Goal: Communication & Community: Participate in discussion

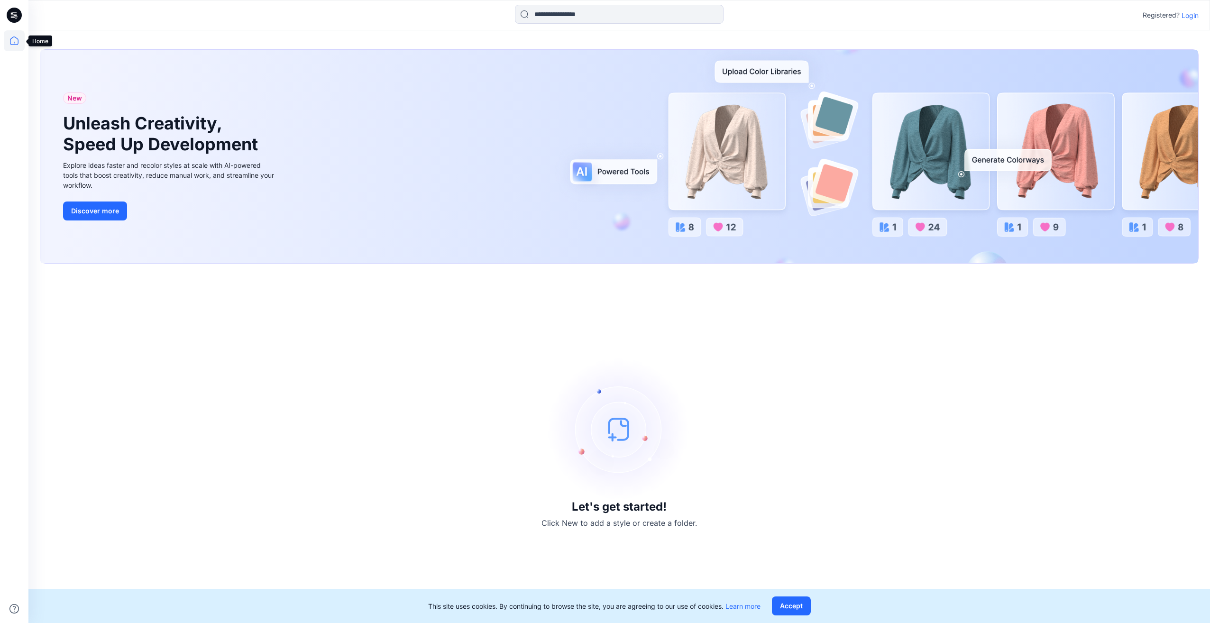
click at [19, 36] on icon at bounding box center [14, 40] width 21 height 21
click at [10, 42] on icon at bounding box center [14, 40] width 9 height 9
click at [1193, 13] on p "Login" at bounding box center [1189, 15] width 17 height 10
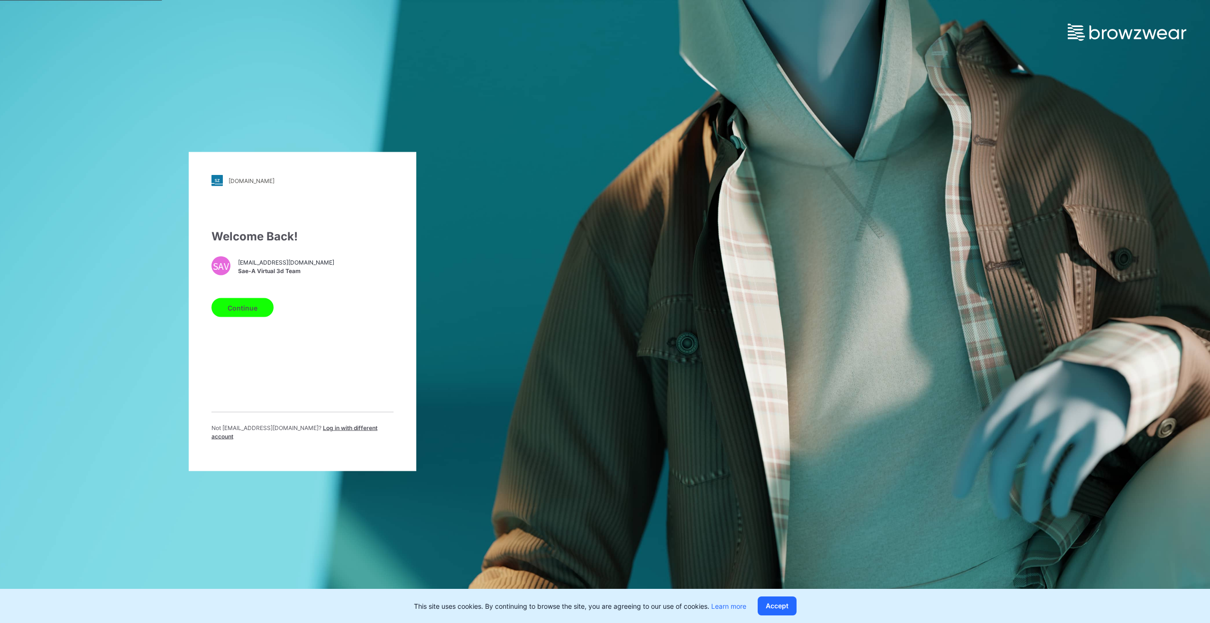
click at [243, 311] on button "Continue" at bounding box center [242, 307] width 62 height 19
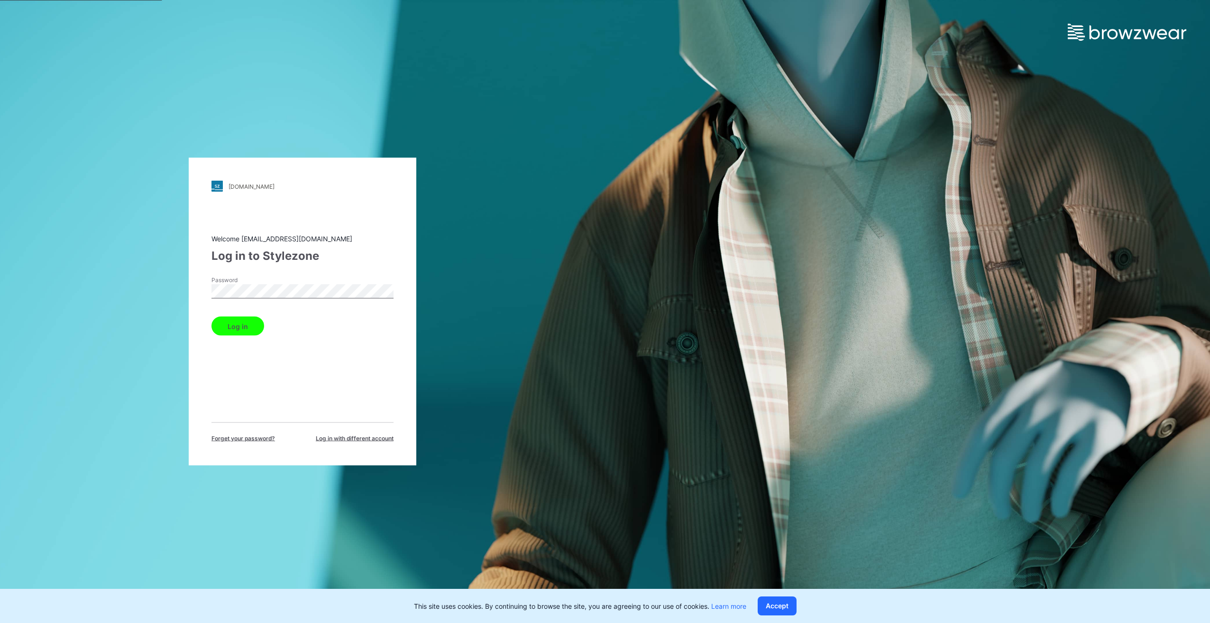
click at [244, 324] on button "Log in" at bounding box center [237, 326] width 53 height 19
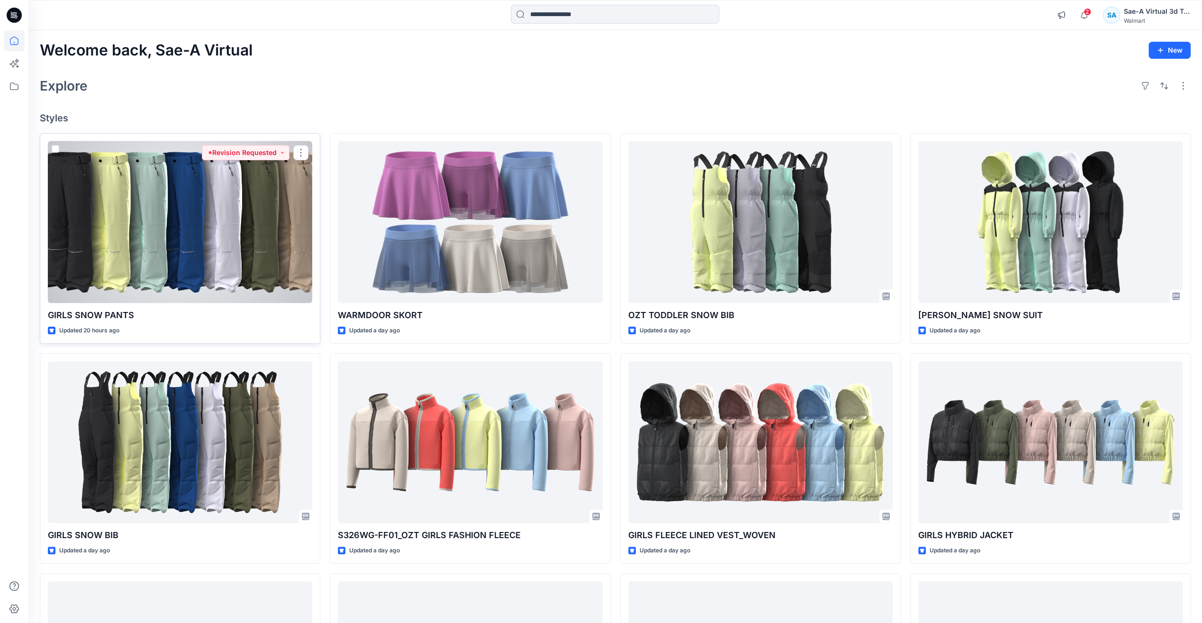
click at [198, 265] on div at bounding box center [180, 222] width 264 height 162
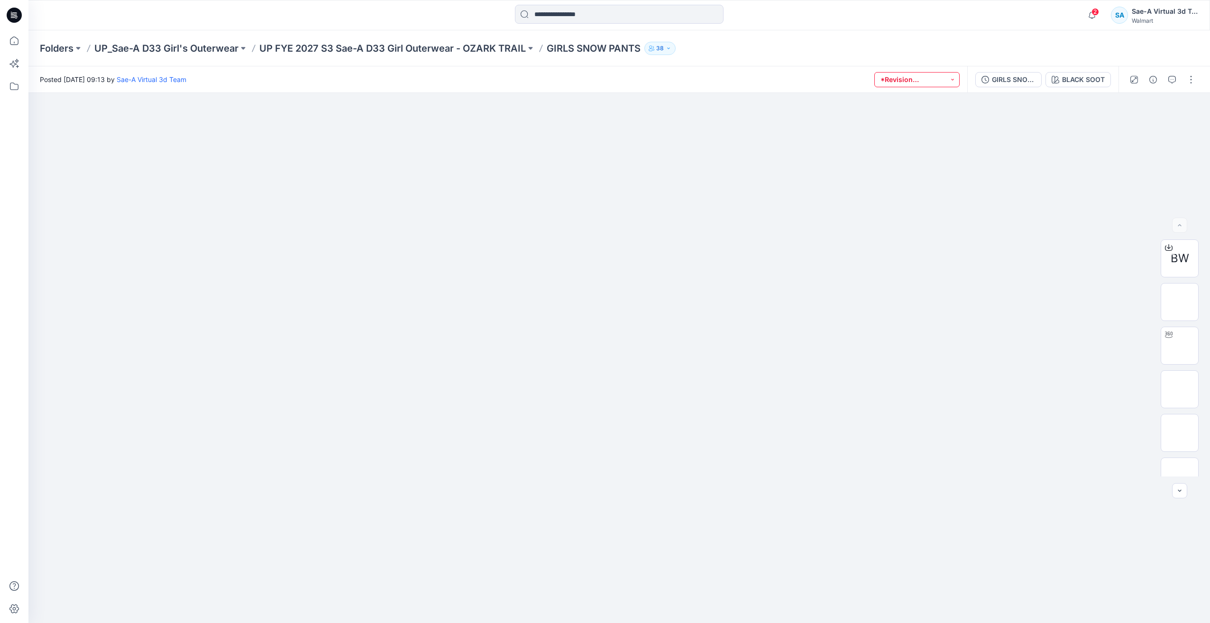
click at [937, 75] on button "*Revision Requested" at bounding box center [916, 79] width 85 height 15
click at [968, 16] on div "2 Notifications SA [PERSON_NAME] mentioned you in a comment on GIRLS SNOW BIB_F…" at bounding box center [618, 15] width 1181 height 21
click at [1024, 77] on div "GIRLS SNOW PANTS_FUL COLORWAYS" at bounding box center [1013, 79] width 44 height 10
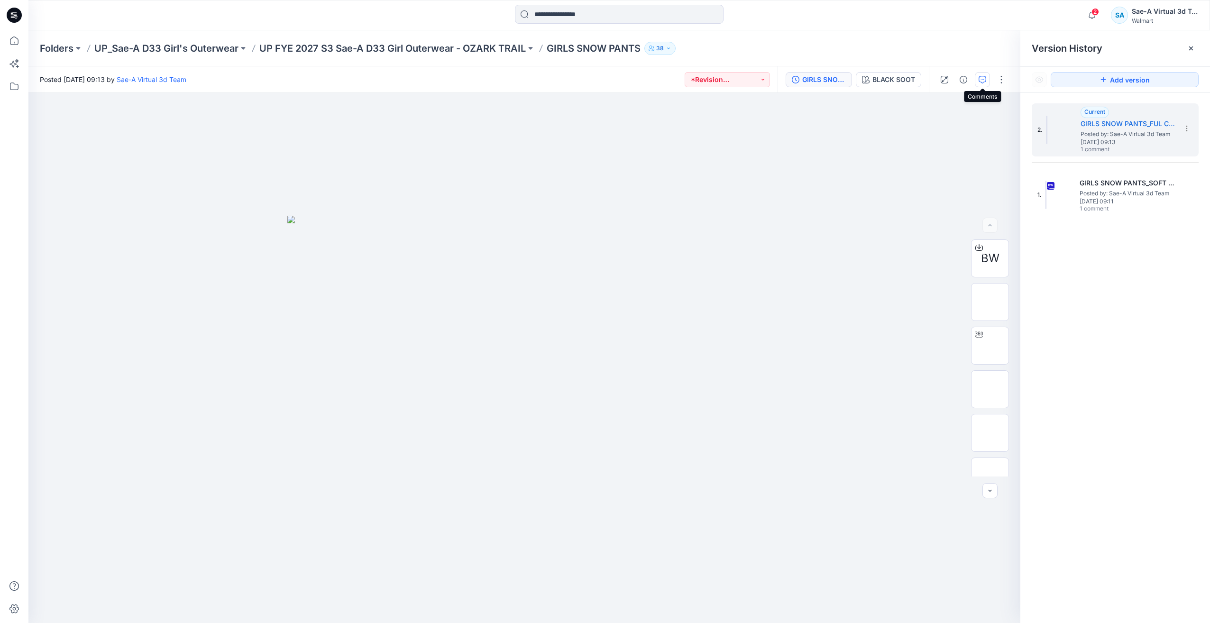
click at [982, 76] on icon "button" at bounding box center [982, 80] width 8 height 8
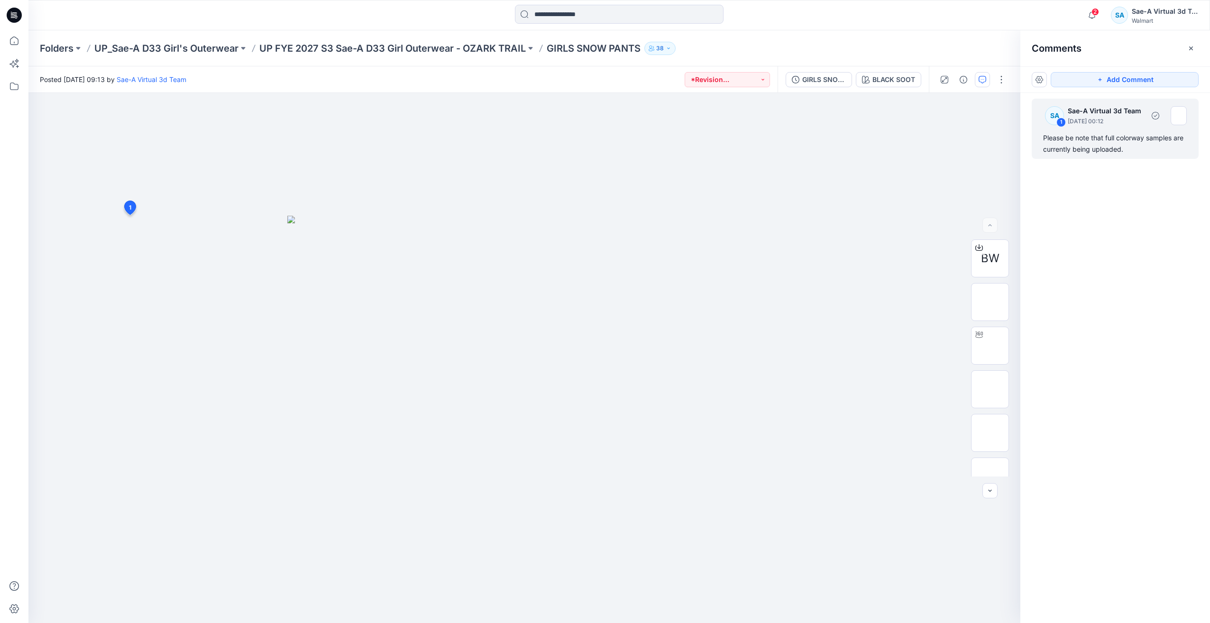
click at [1100, 123] on p "[DATE] 00:12" at bounding box center [1105, 121] width 76 height 9
click at [264, 244] on div "SA Sae-A Virtual 3d Team [DATE] 00:12 Please be note that full colorway samples…" at bounding box center [193, 263] width 155 height 79
click at [259, 245] on button "button" at bounding box center [255, 244] width 15 height 15
click at [251, 292] on p "Delete thread" at bounding box center [258, 292] width 42 height 10
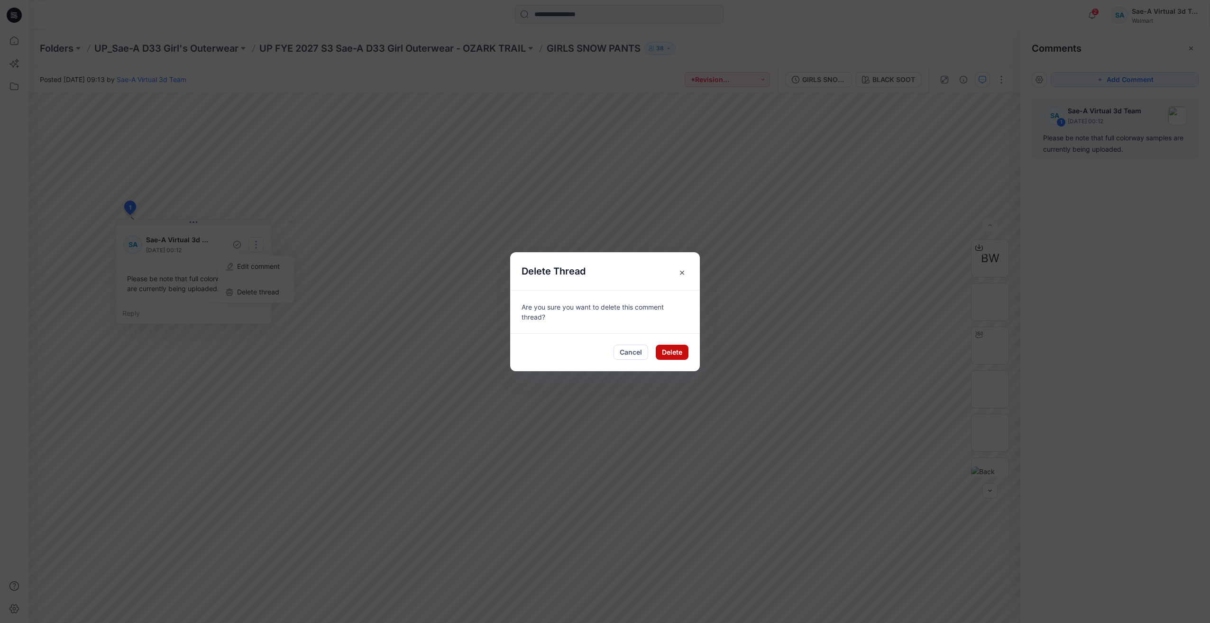
click at [682, 356] on button "Delete" at bounding box center [671, 352] width 33 height 15
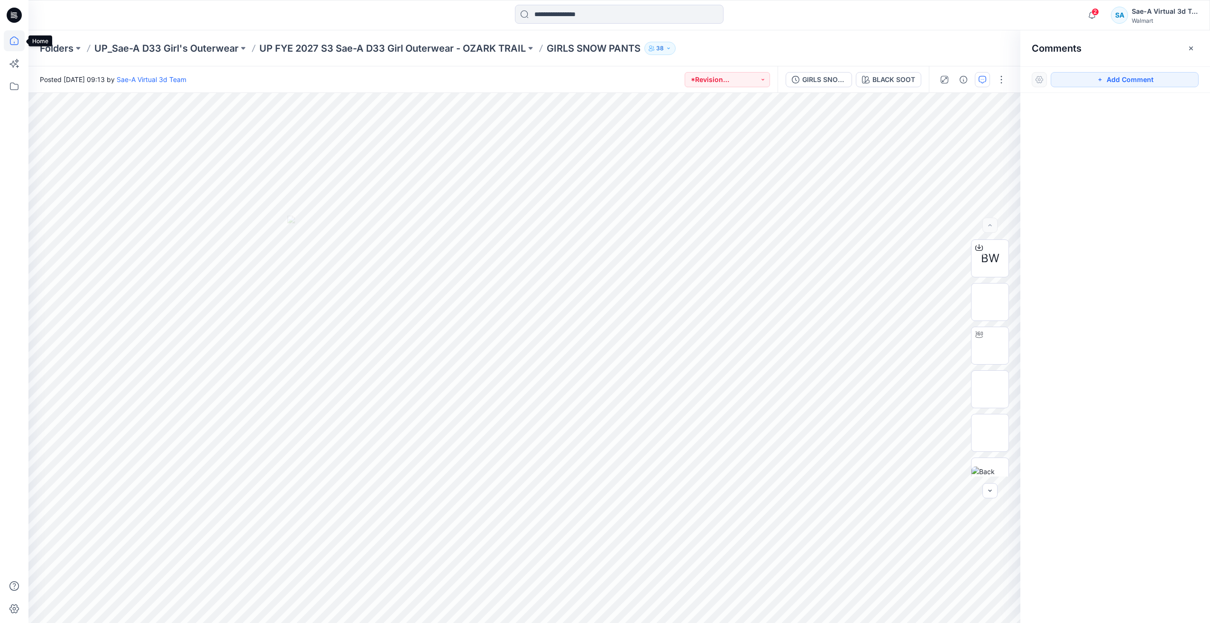
click at [16, 41] on icon at bounding box center [14, 40] width 21 height 21
